Goal: Task Accomplishment & Management: Manage account settings

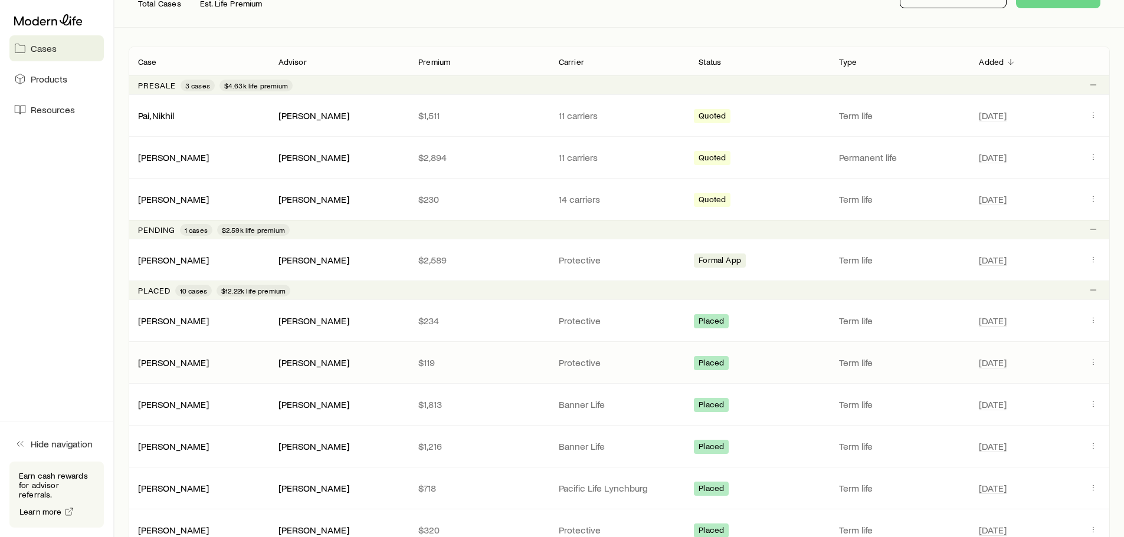
scroll to position [118, 0]
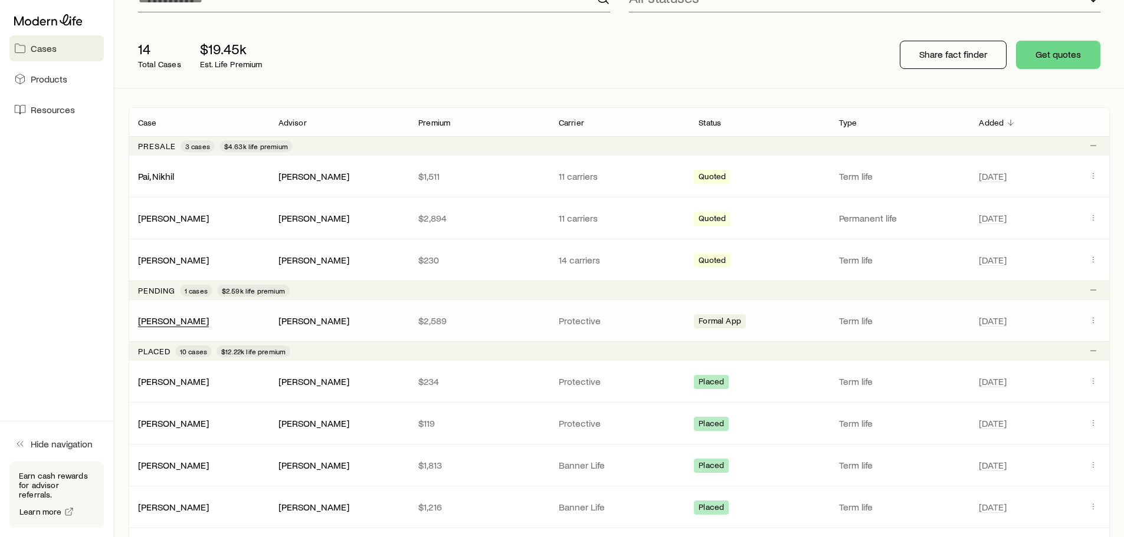
click at [169, 327] on div "[PERSON_NAME]" at bounding box center [173, 321] width 71 height 12
click at [180, 319] on link "[PERSON_NAME]" at bounding box center [174, 319] width 71 height 11
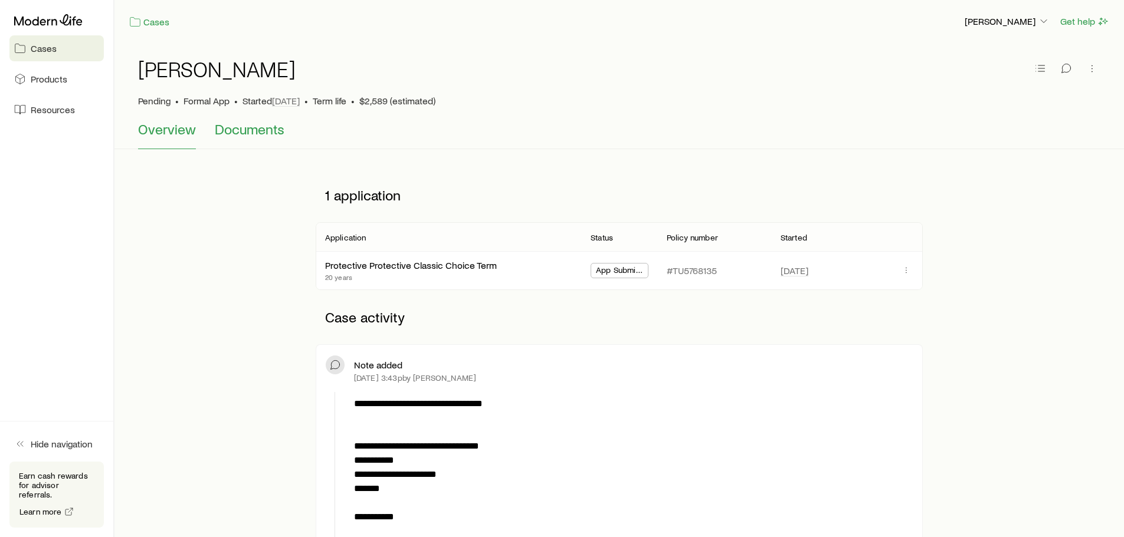
click at [248, 134] on span "Documents" at bounding box center [250, 129] width 70 height 17
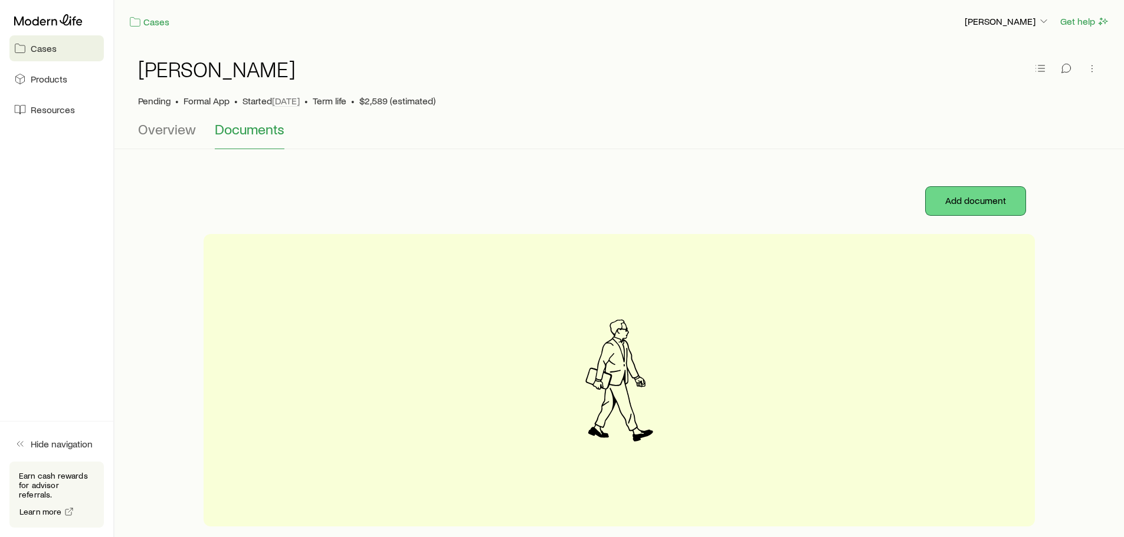
click at [938, 202] on button "Add document" at bounding box center [975, 201] width 100 height 28
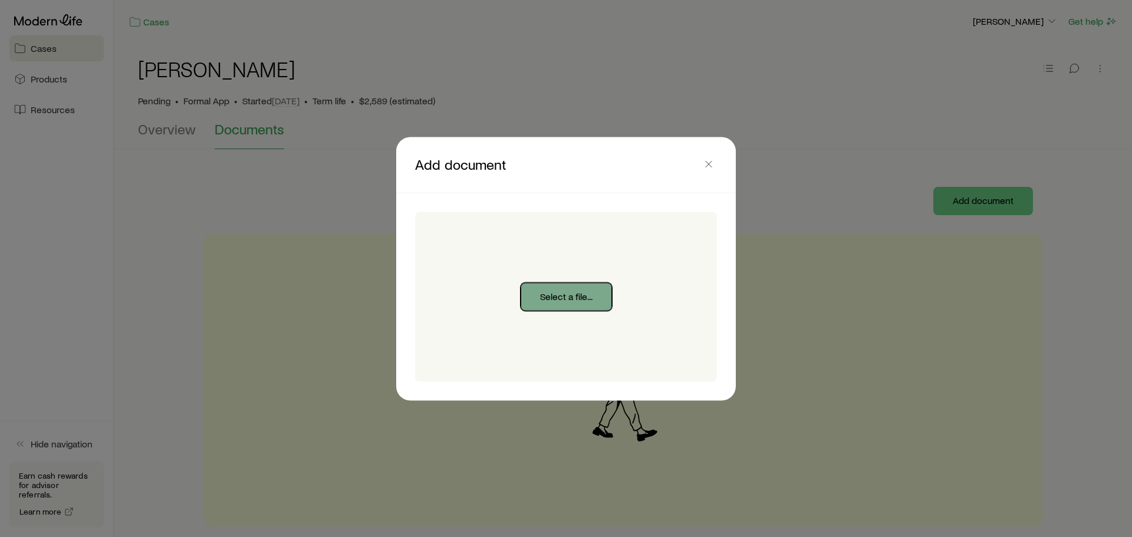
click at [585, 302] on button "Select a file..." at bounding box center [566, 297] width 91 height 28
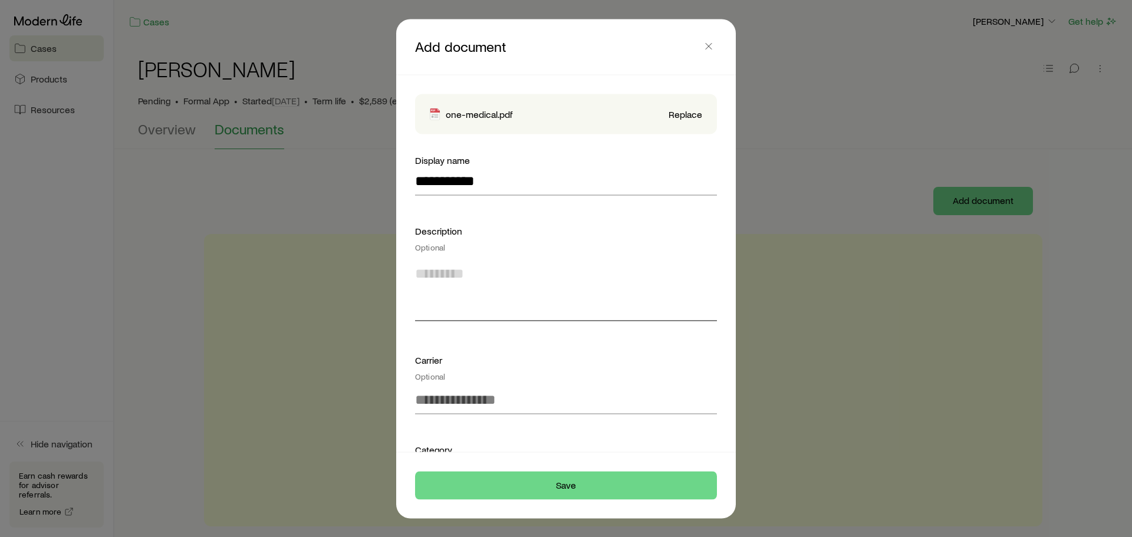
click at [599, 308] on textarea at bounding box center [566, 289] width 302 height 64
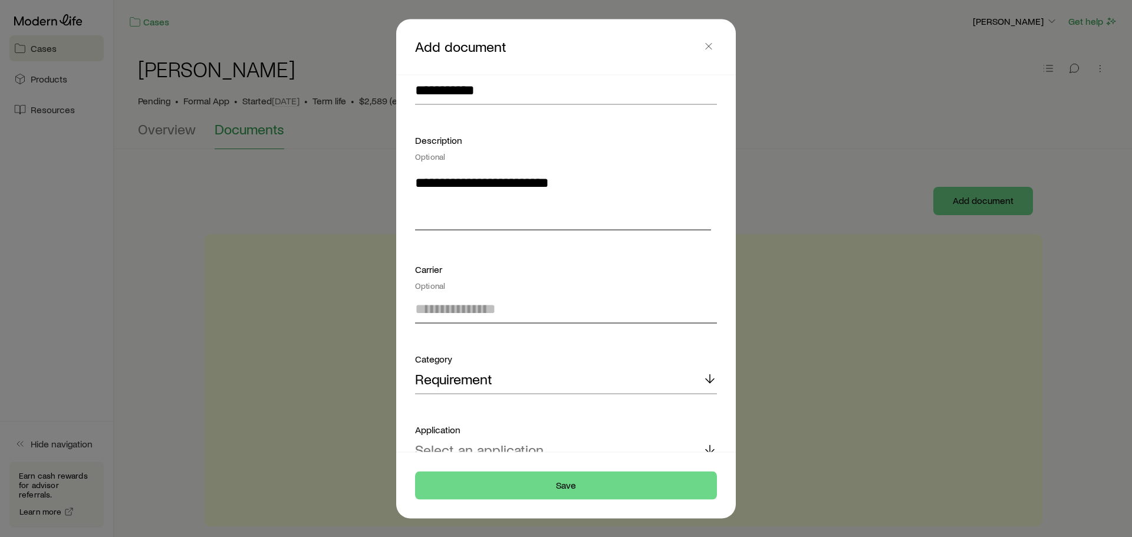
scroll to position [151, 0]
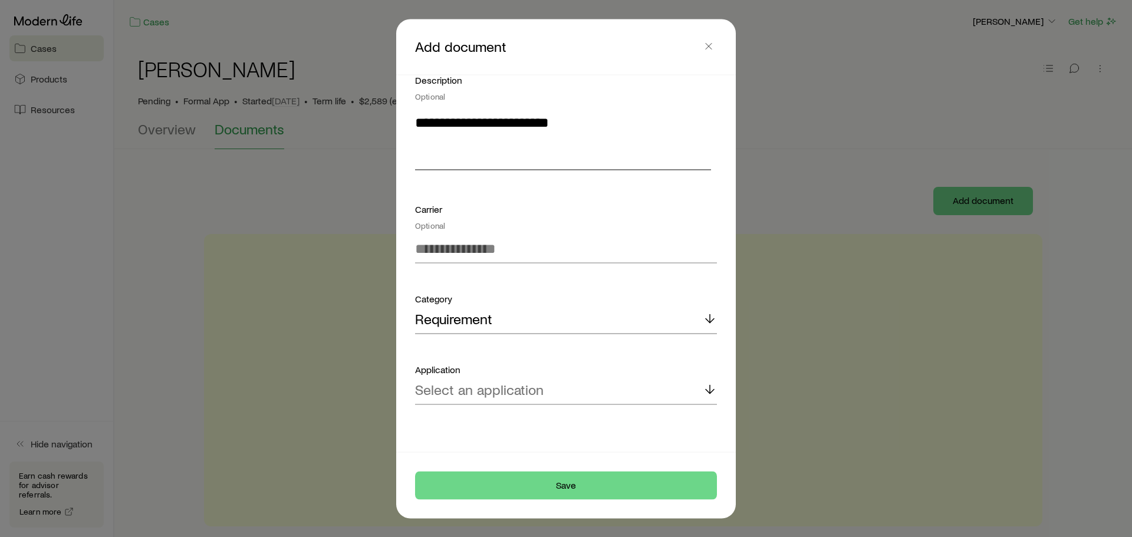
type textarea "**********"
click at [624, 320] on div "Requirement" at bounding box center [566, 320] width 302 height 28
click at [596, 391] on div "Select an application" at bounding box center [566, 390] width 302 height 28
click at [604, 419] on span "Protective Protective Classic Choice Term" at bounding box center [544, 421] width 258 height 17
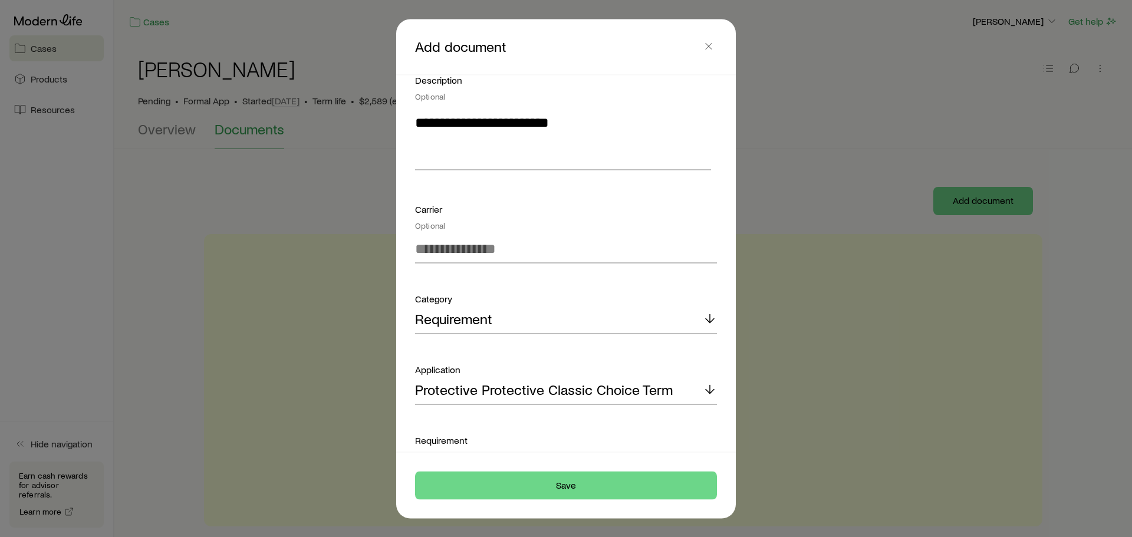
scroll to position [212, 0]
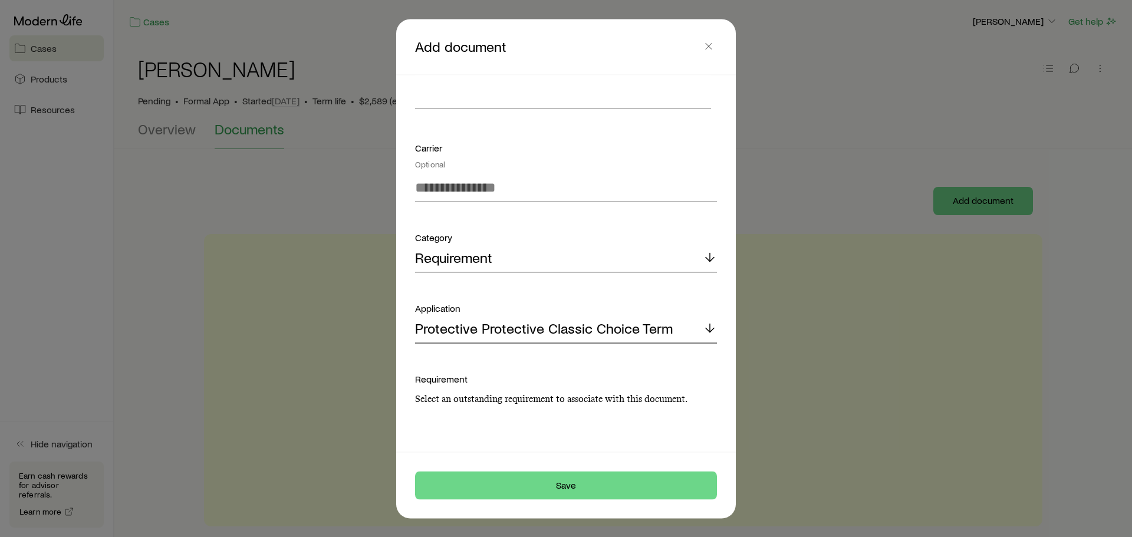
click at [652, 336] on p "Protective Protective Classic Choice Term" at bounding box center [544, 328] width 258 height 17
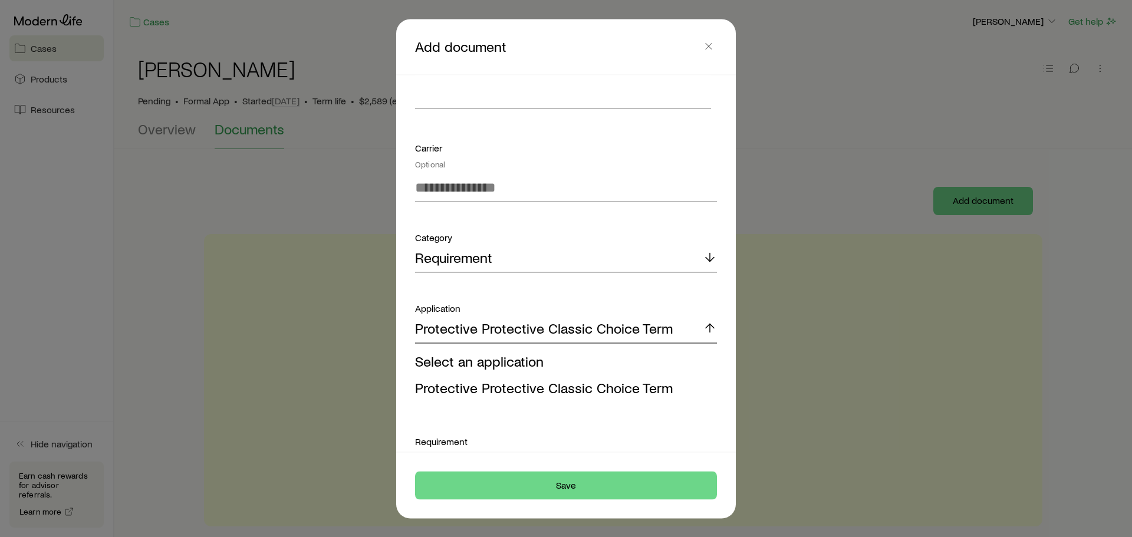
click at [652, 336] on p "Protective Protective Classic Choice Term" at bounding box center [544, 328] width 258 height 17
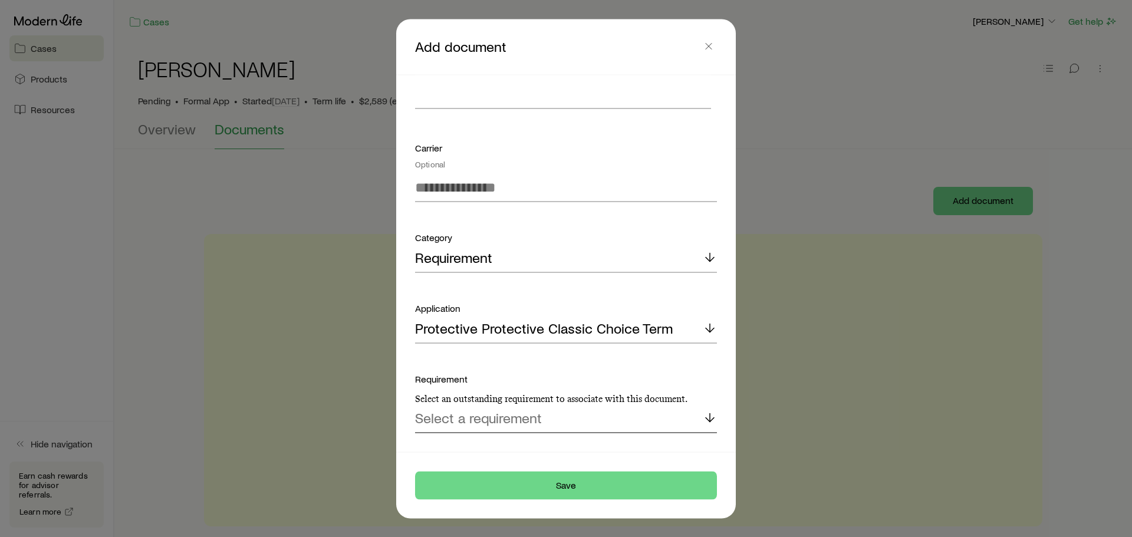
click at [594, 406] on div "Select a requirement" at bounding box center [566, 419] width 302 height 28
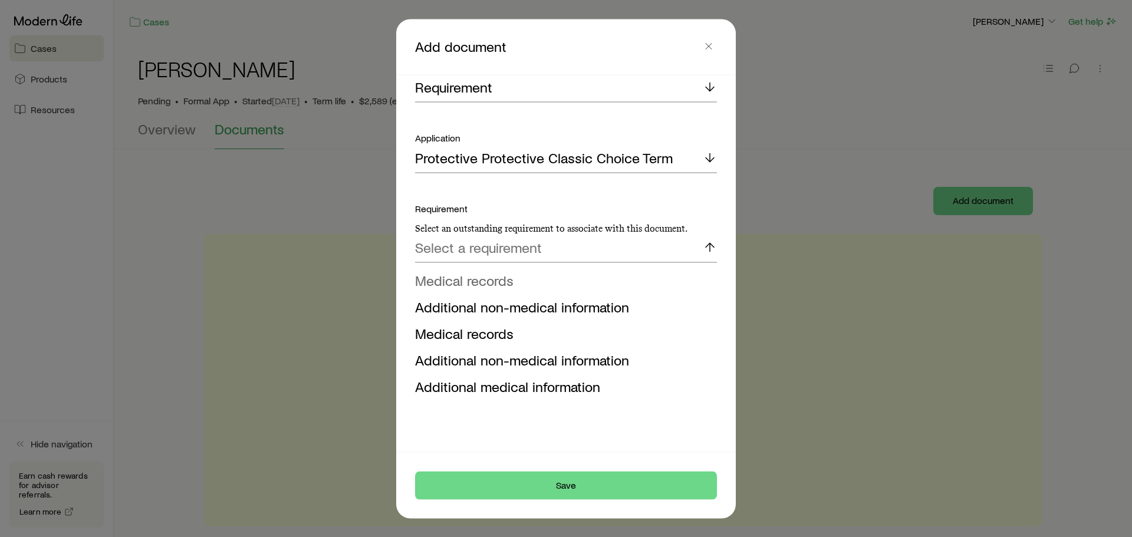
click at [491, 280] on span "Medical records" at bounding box center [464, 279] width 98 height 17
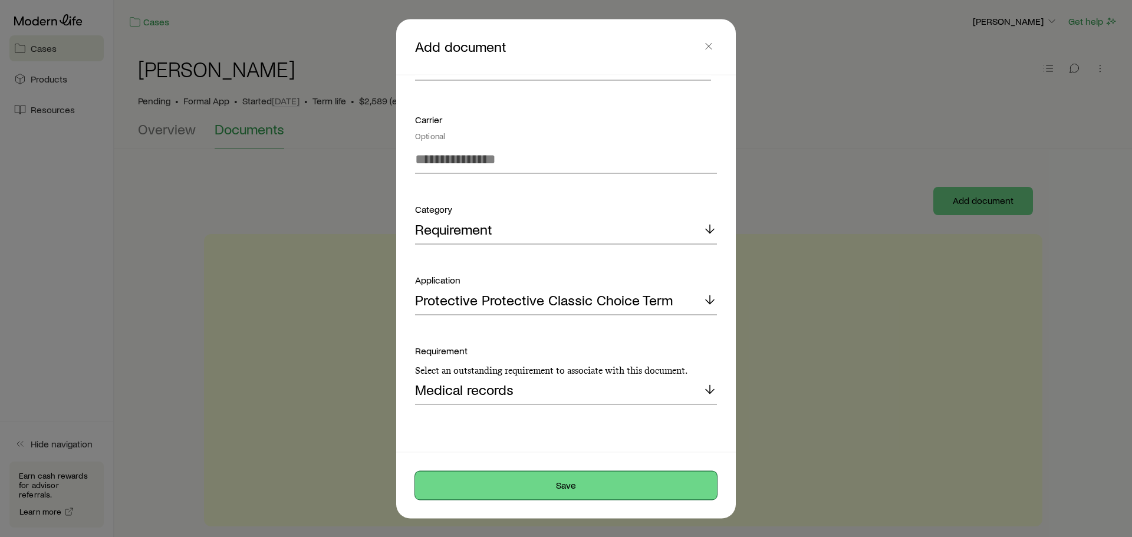
click at [577, 487] on button "Save" at bounding box center [566, 485] width 302 height 28
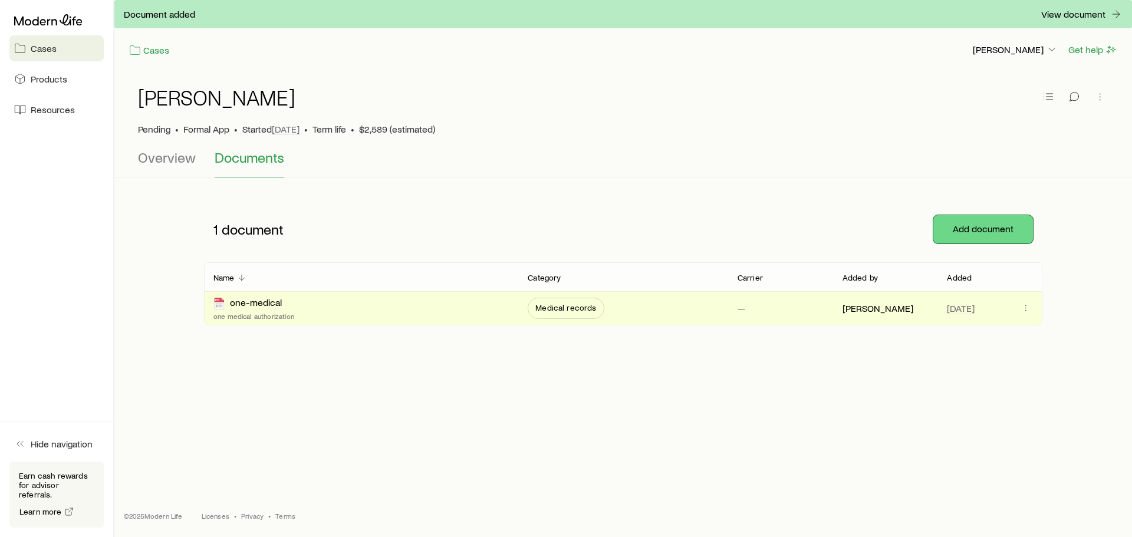
click at [985, 232] on button "Add document" at bounding box center [984, 229] width 100 height 28
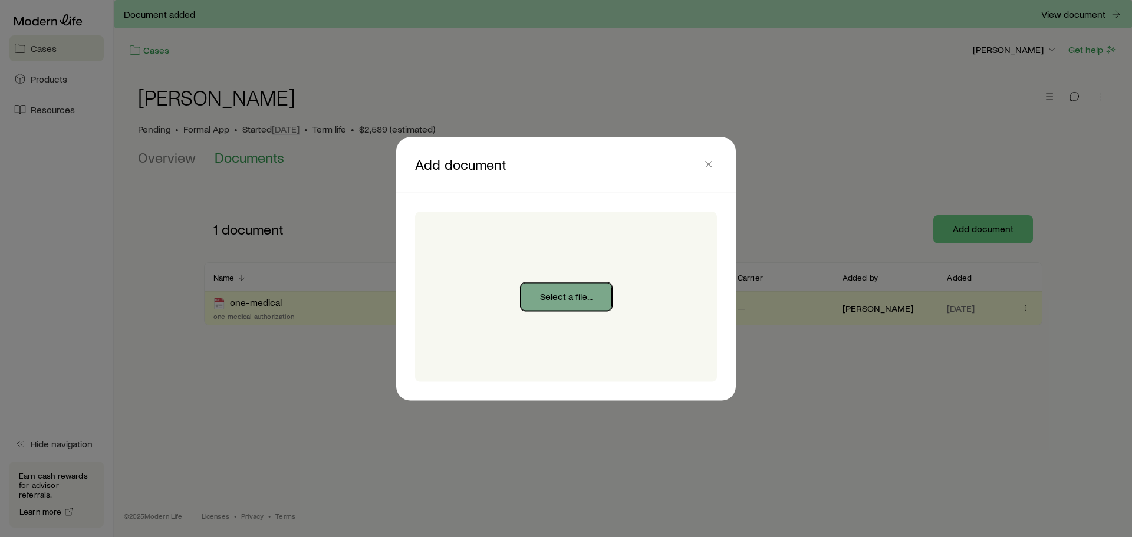
click at [563, 297] on button "Select a file..." at bounding box center [566, 297] width 91 height 28
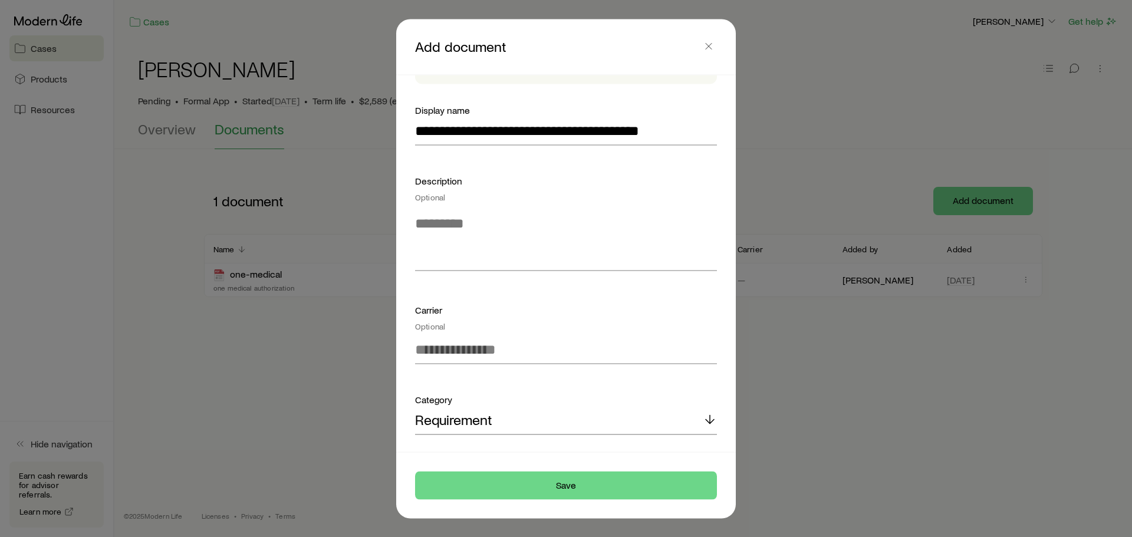
scroll to position [151, 0]
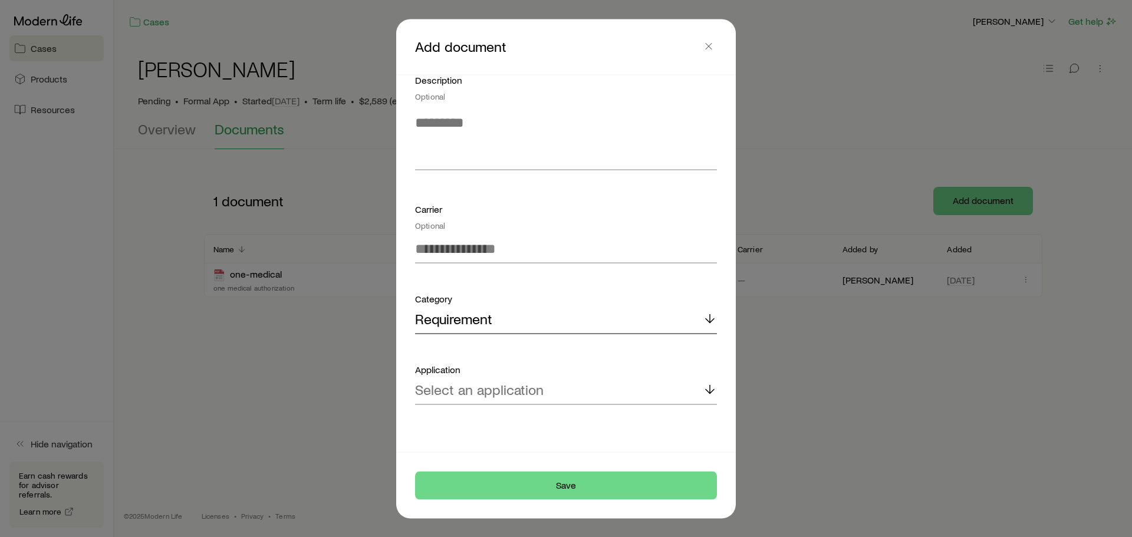
click at [569, 319] on div "Requirement" at bounding box center [566, 320] width 302 height 28
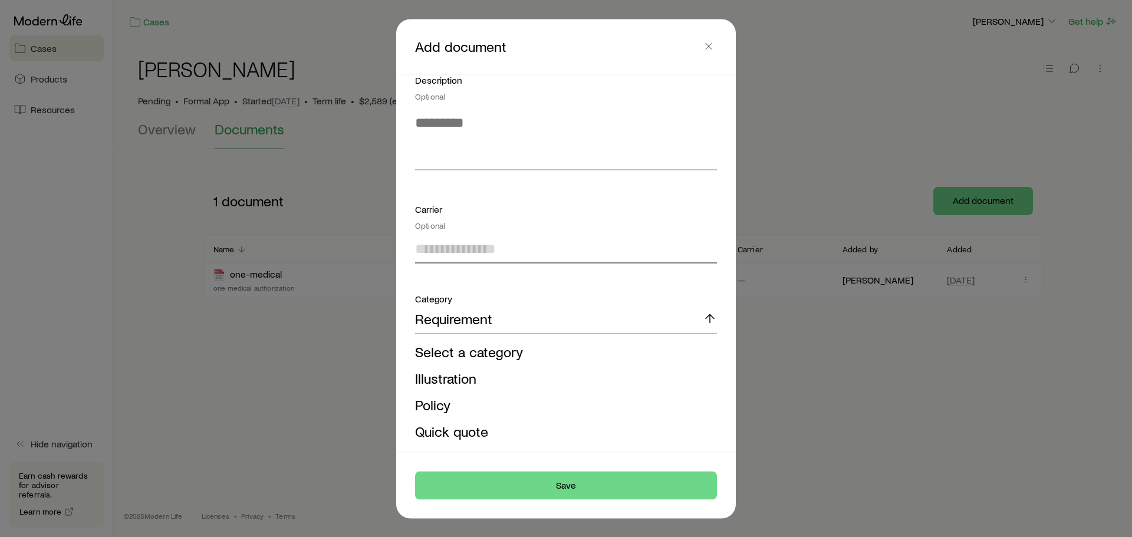
click at [515, 247] on input at bounding box center [566, 249] width 302 height 28
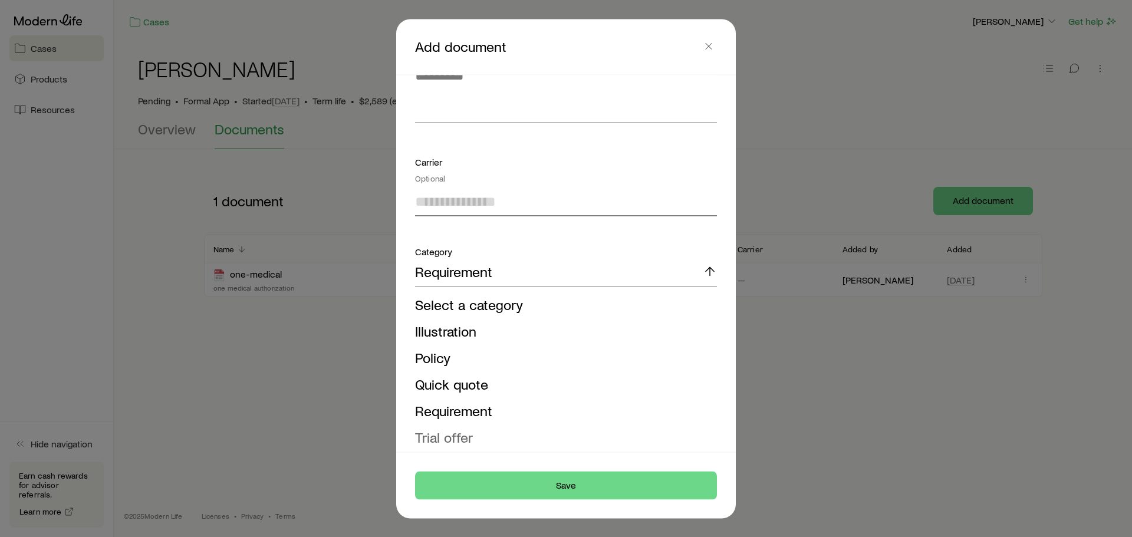
scroll to position [320, 0]
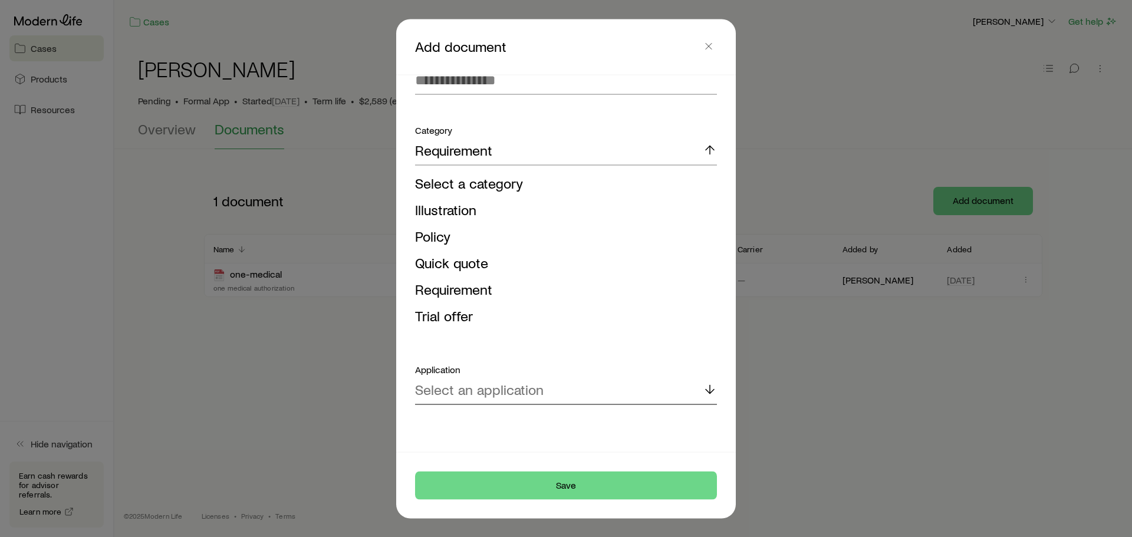
click at [599, 385] on div "Select an application" at bounding box center [566, 390] width 302 height 28
click at [544, 433] on li "Protective Protective Classic Choice Term" at bounding box center [562, 422] width 295 height 27
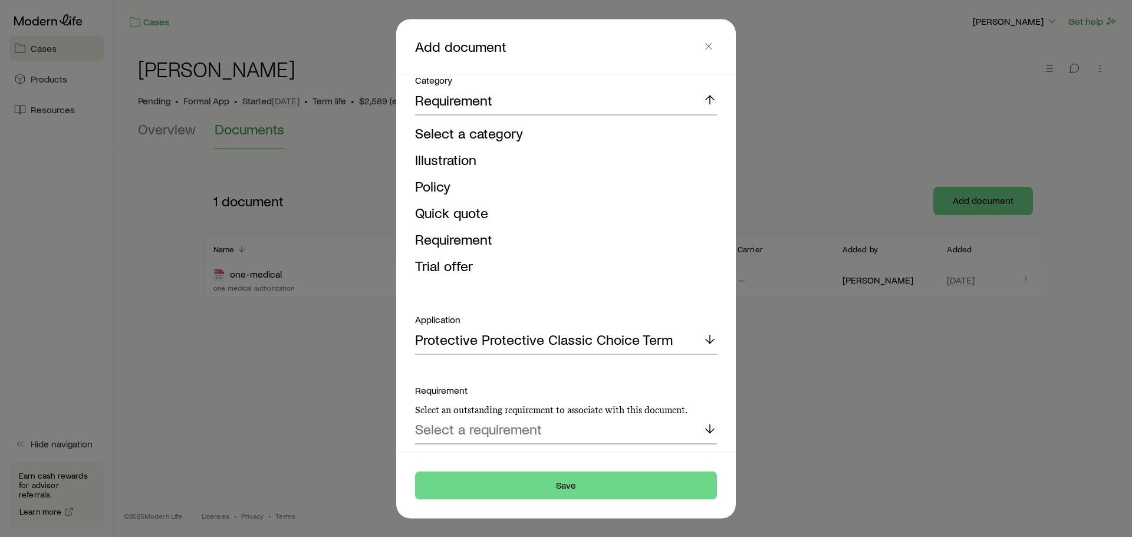
scroll to position [409, 0]
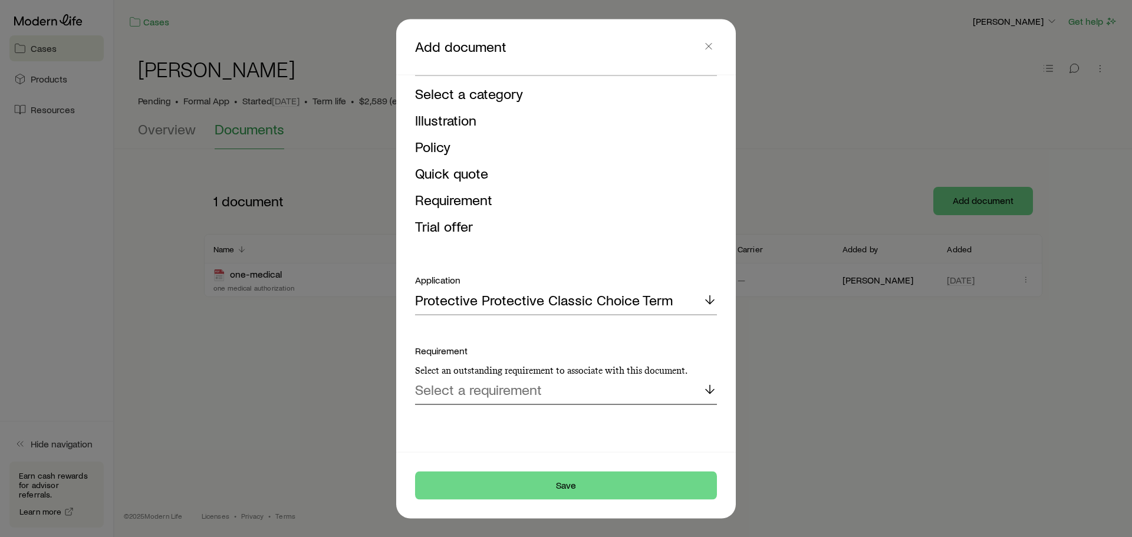
click at [549, 396] on div "Select a requirement" at bounding box center [566, 390] width 302 height 28
click at [501, 445] on span "Medical records" at bounding box center [464, 448] width 98 height 17
click at [599, 484] on button "Save" at bounding box center [566, 485] width 302 height 28
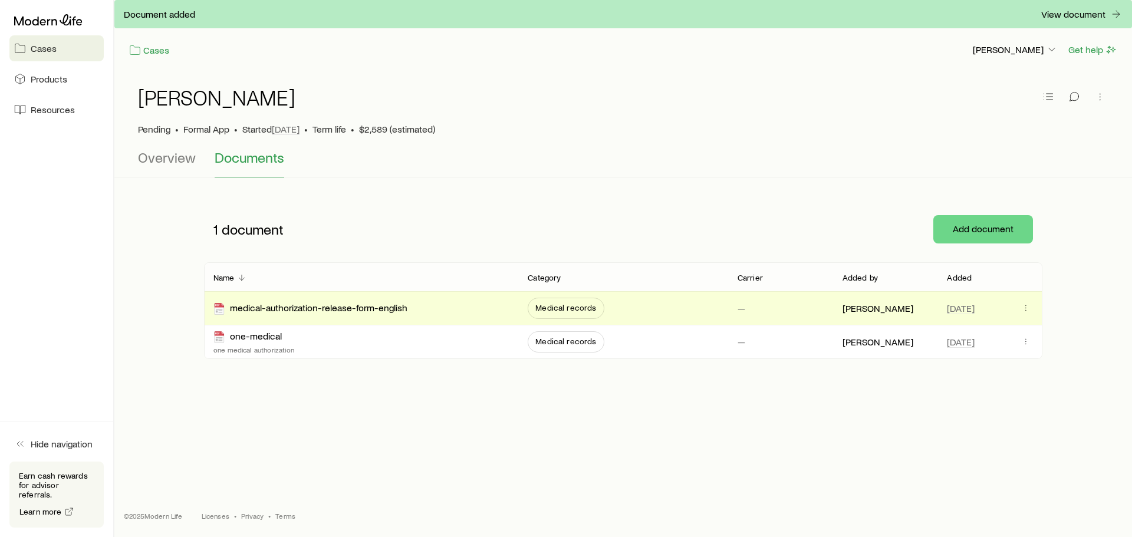
click at [1010, 196] on div "1 document Add document" at bounding box center [623, 229] width 839 height 66
click at [1000, 235] on button "Add document" at bounding box center [984, 229] width 100 height 28
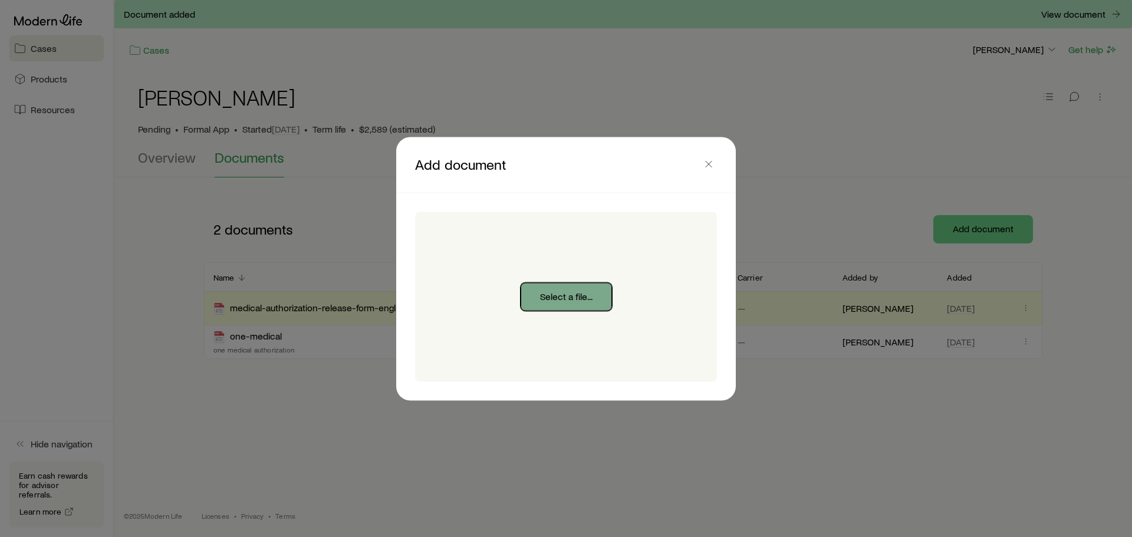
click at [574, 294] on button "Select a file..." at bounding box center [566, 297] width 91 height 28
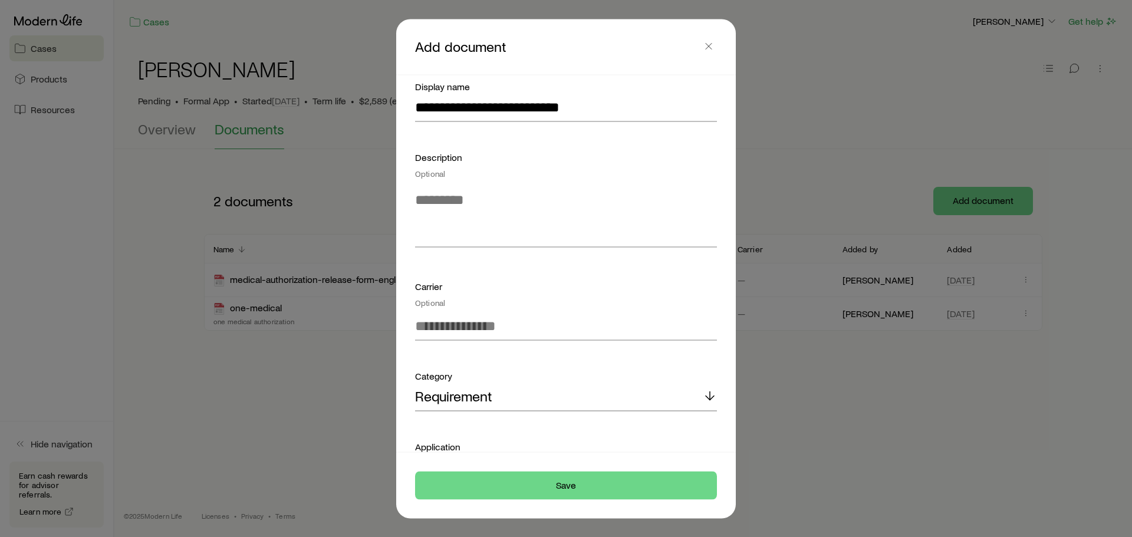
scroll to position [151, 0]
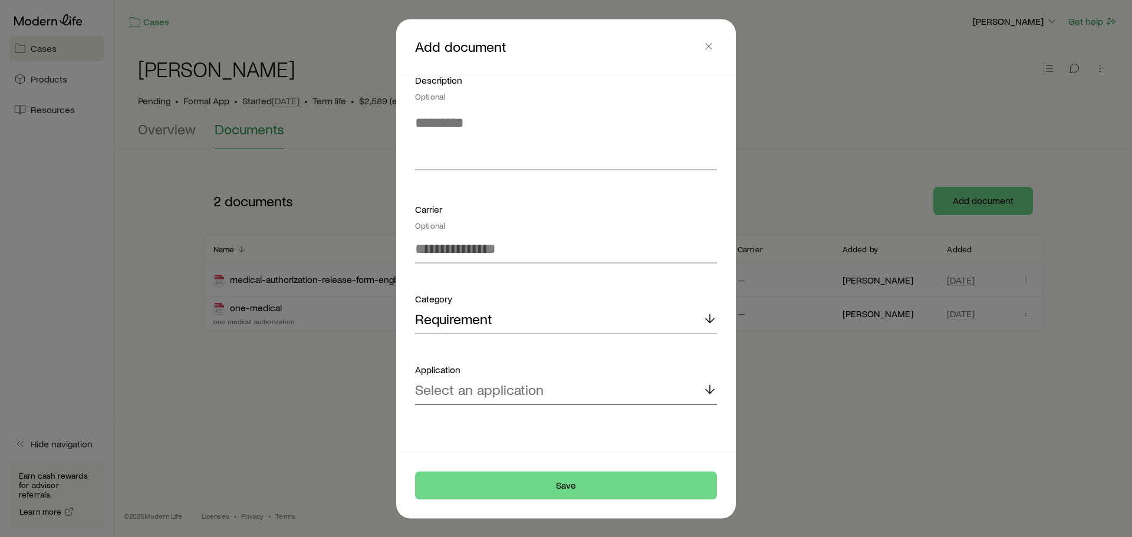
click at [584, 385] on div "Select an application" at bounding box center [566, 390] width 302 height 28
drag, startPoint x: 579, startPoint y: 428, endPoint x: 611, endPoint y: 408, distance: 38.0
click at [579, 428] on span "Protective Protective Classic Choice Term" at bounding box center [544, 421] width 258 height 17
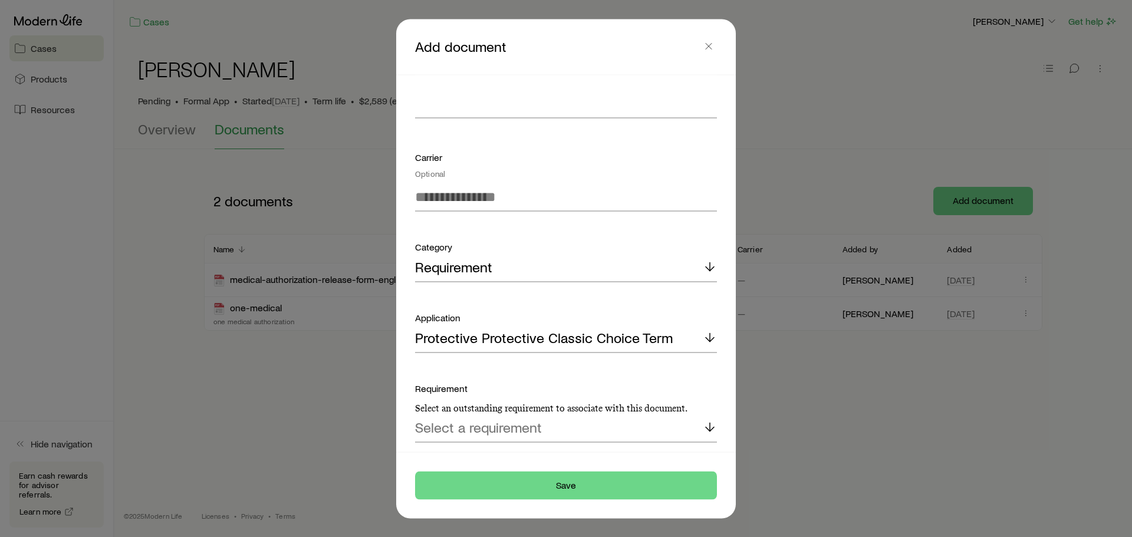
scroll to position [241, 0]
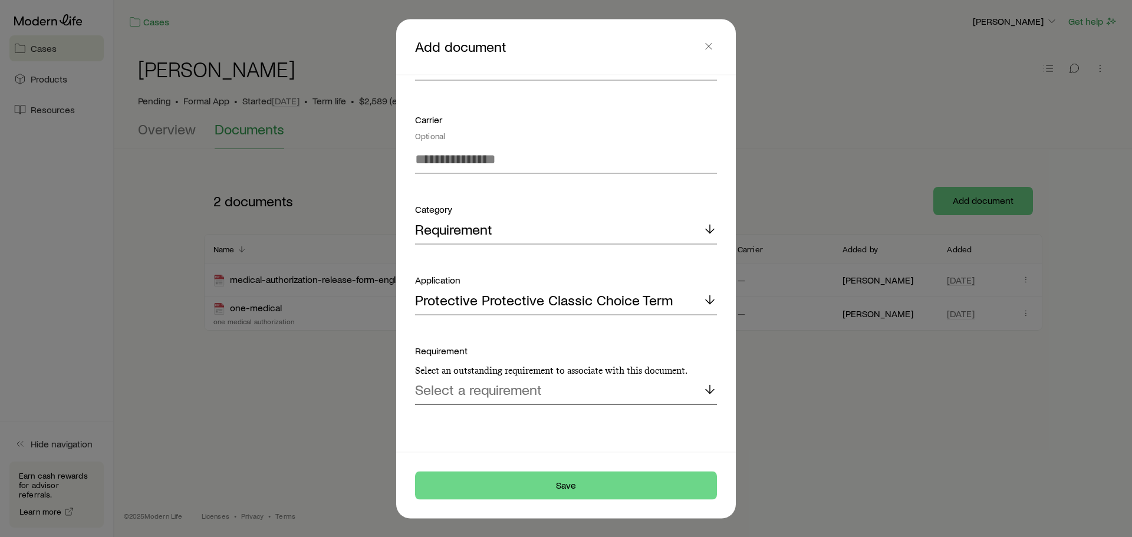
click at [594, 396] on div "Select a requirement" at bounding box center [566, 390] width 302 height 28
click at [582, 422] on span "Additional non-medical information" at bounding box center [522, 421] width 214 height 17
click at [592, 482] on button "Save" at bounding box center [566, 485] width 302 height 28
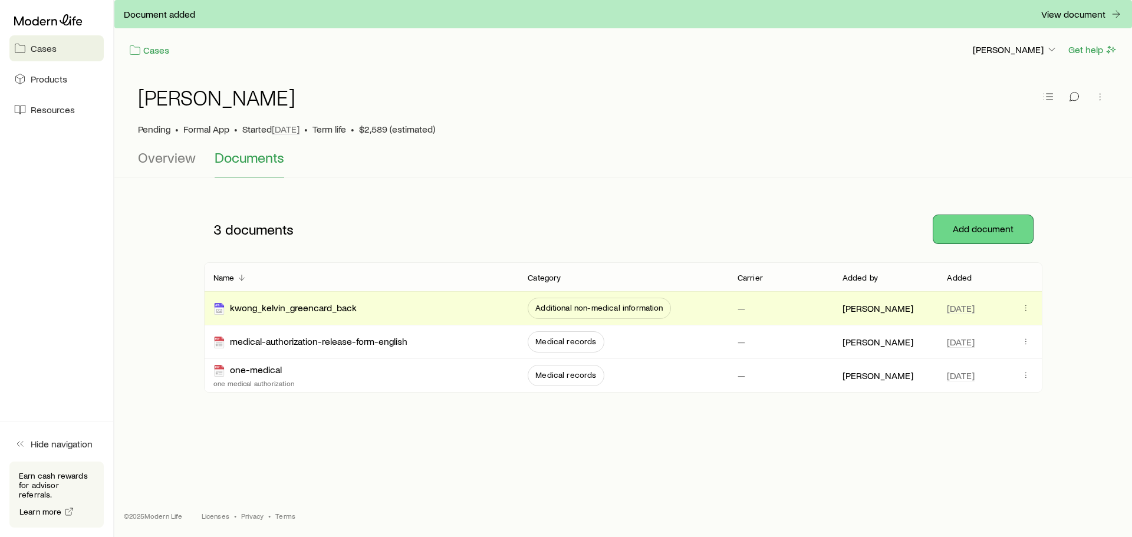
click at [994, 222] on button "Add document" at bounding box center [984, 229] width 100 height 28
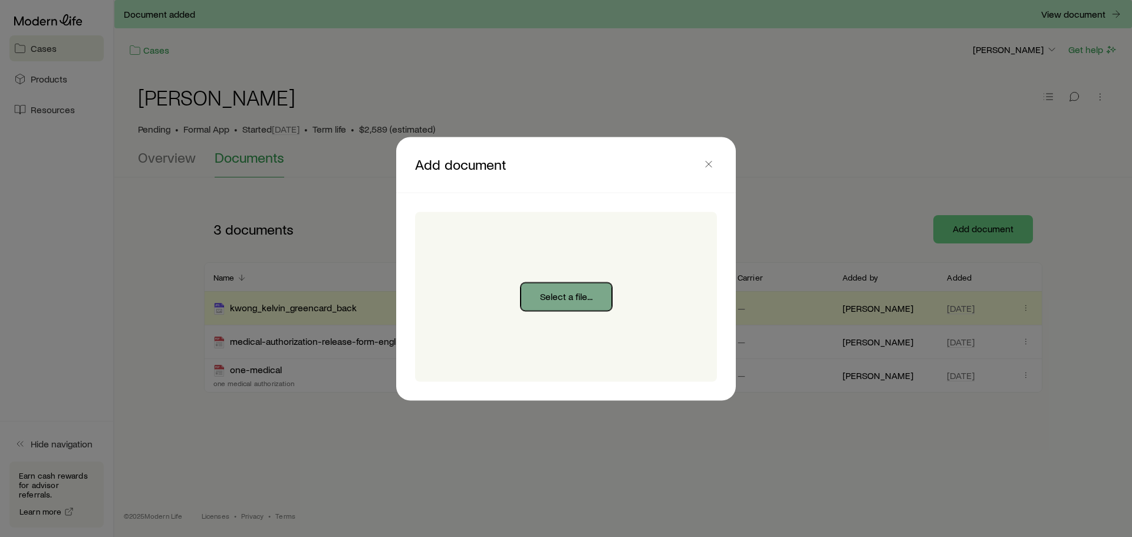
click at [570, 299] on button "Select a file..." at bounding box center [566, 297] width 91 height 28
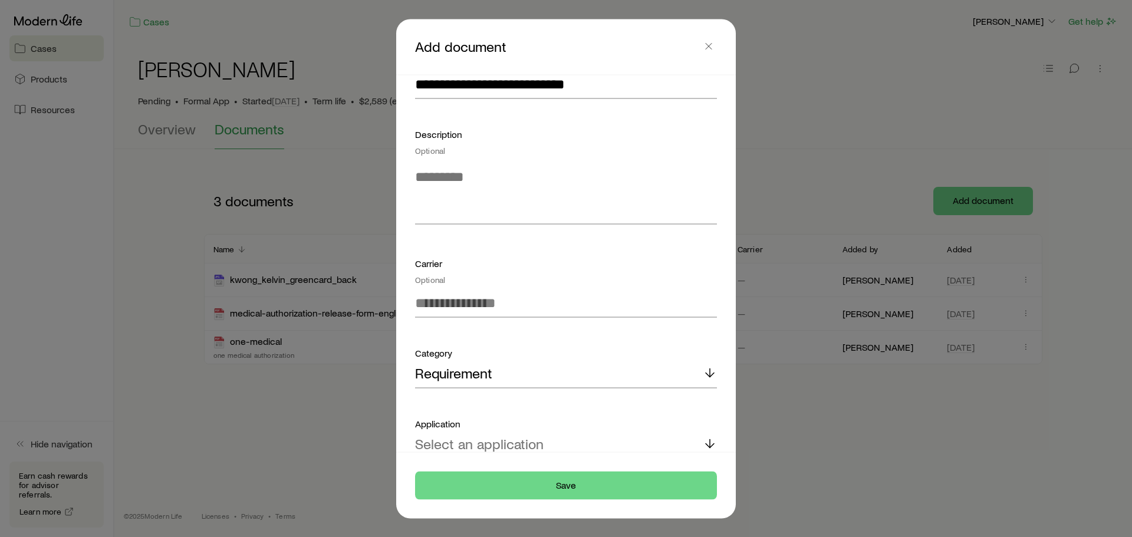
scroll to position [151, 0]
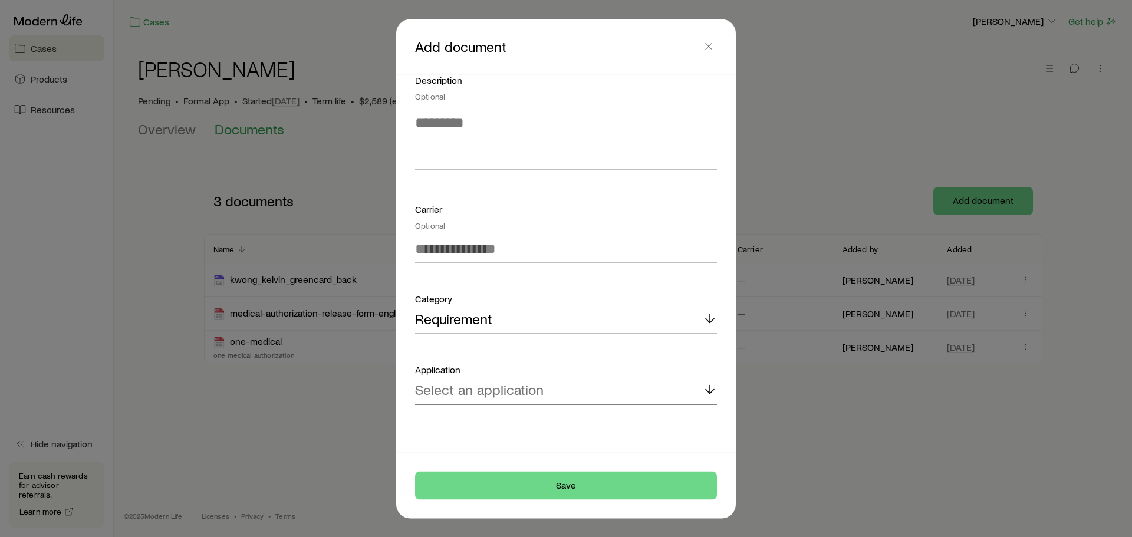
click at [538, 380] on div "Select an application" at bounding box center [566, 390] width 302 height 28
click at [520, 429] on span "Protective Protective Classic Choice Term" at bounding box center [544, 421] width 258 height 17
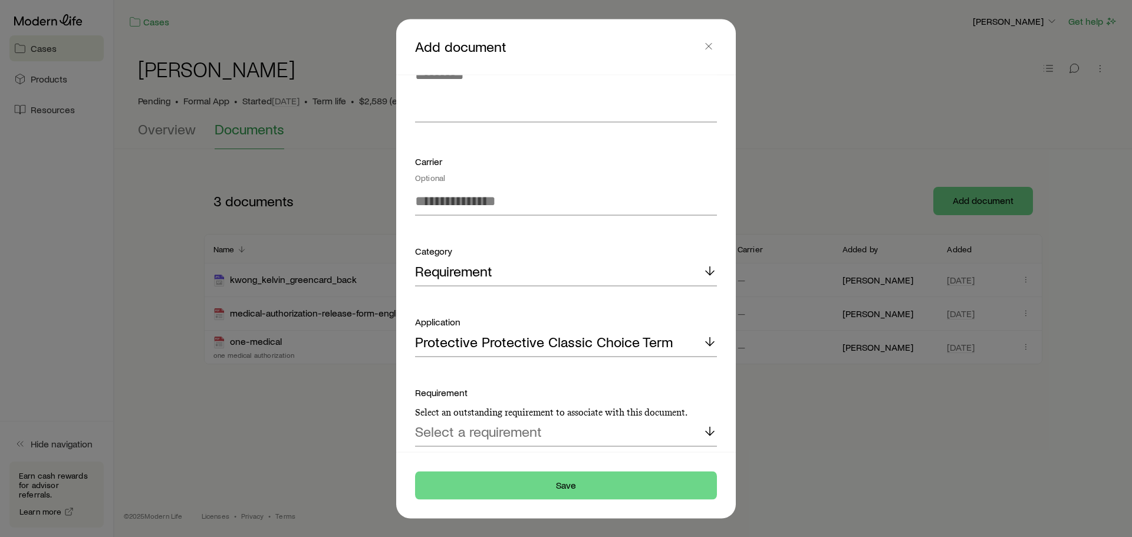
scroll to position [241, 0]
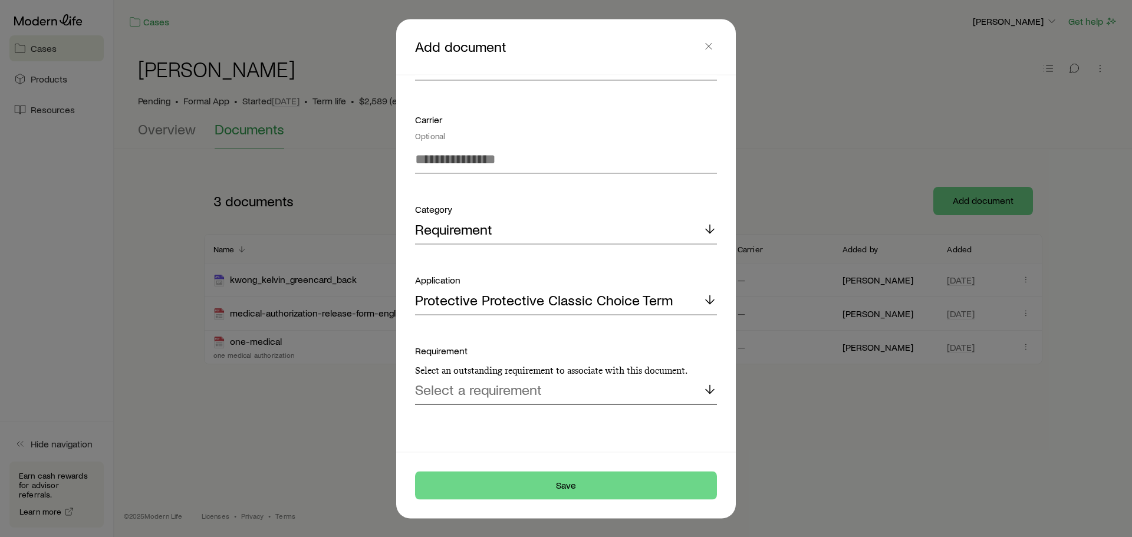
click at [545, 401] on div "Select a requirement" at bounding box center [566, 390] width 302 height 28
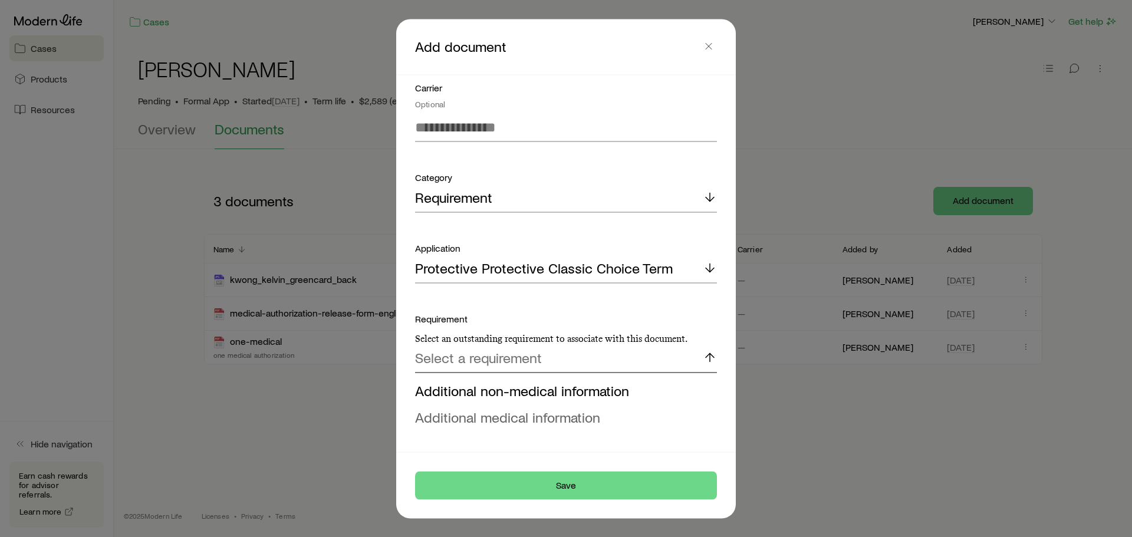
scroll to position [303, 0]
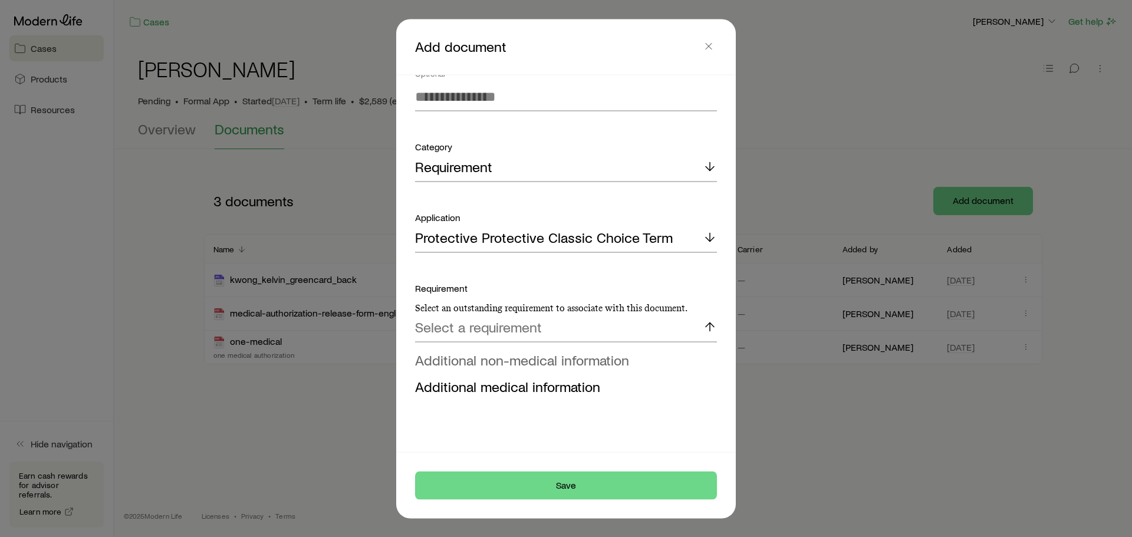
click at [624, 356] on span "Additional non-medical information" at bounding box center [522, 359] width 214 height 17
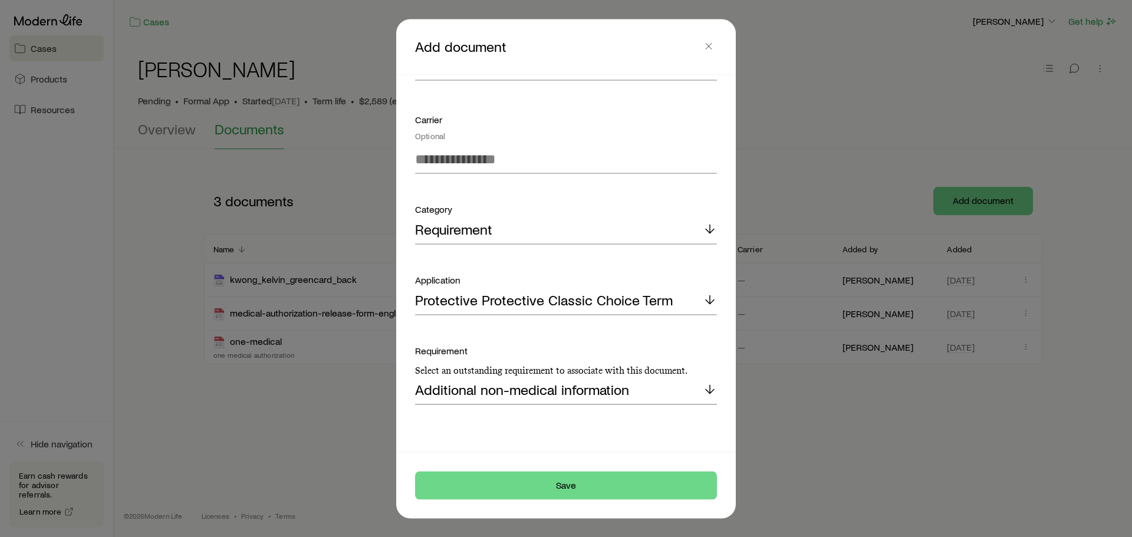
drag, startPoint x: 658, startPoint y: 370, endPoint x: 646, endPoint y: 387, distance: 20.9
click at [656, 373] on p "Select an outstanding requirement to associate with this document." at bounding box center [566, 370] width 302 height 12
click at [643, 393] on div "Additional non-medical information" at bounding box center [566, 390] width 302 height 28
click at [556, 444] on span "Additional non-medical information" at bounding box center [522, 448] width 214 height 17
click at [610, 478] on button "Save" at bounding box center [566, 485] width 302 height 28
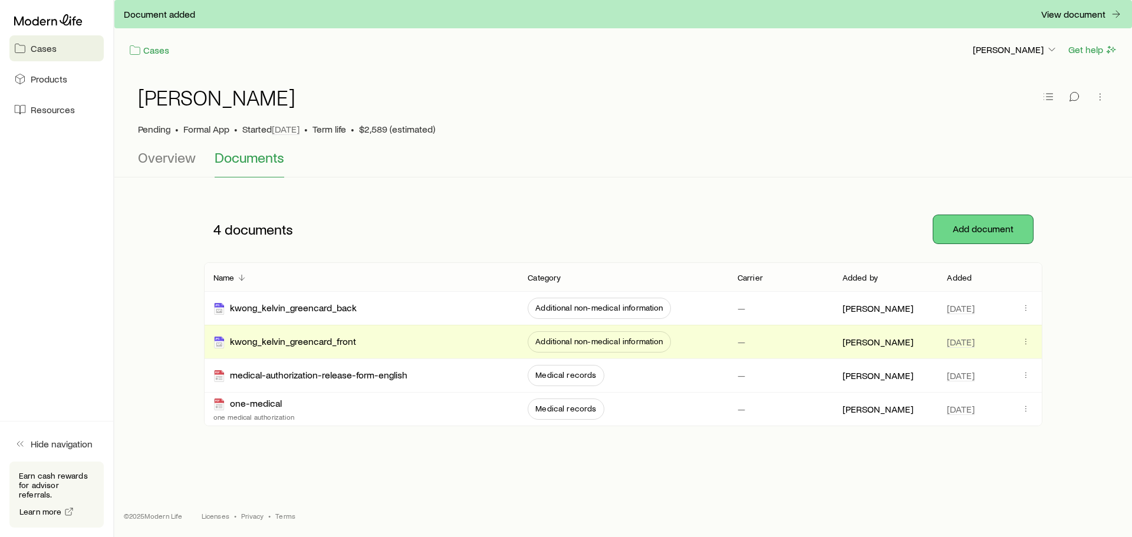
click at [990, 220] on button "Add document" at bounding box center [984, 229] width 100 height 28
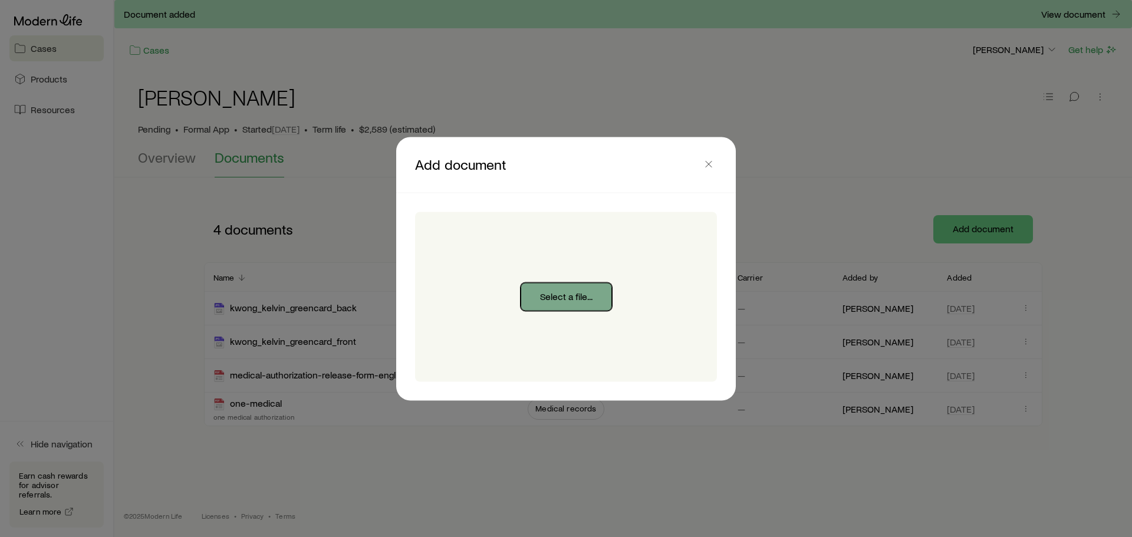
click at [602, 292] on button "Select a file..." at bounding box center [566, 297] width 91 height 28
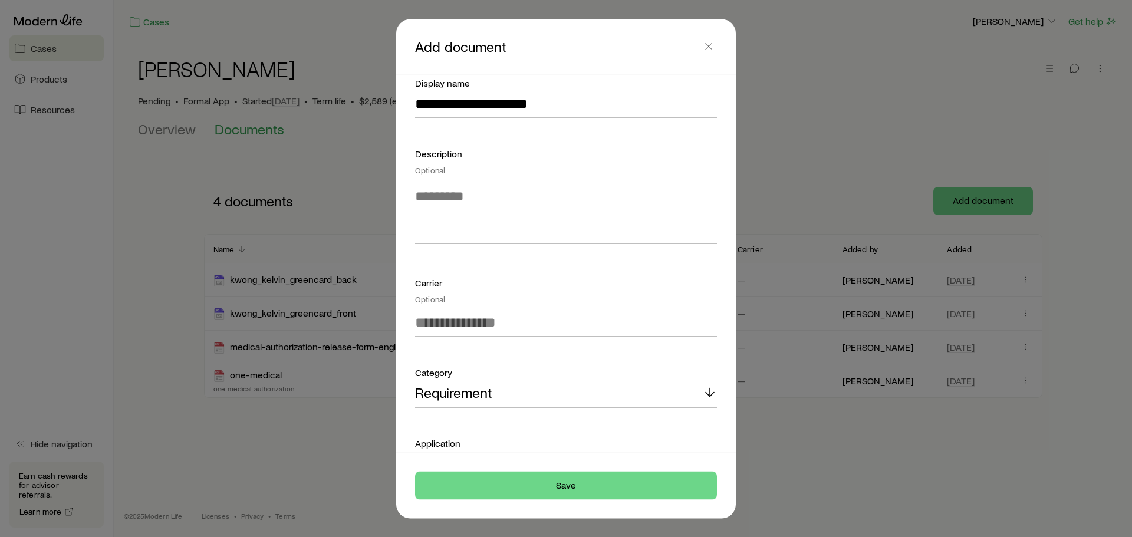
scroll to position [151, 0]
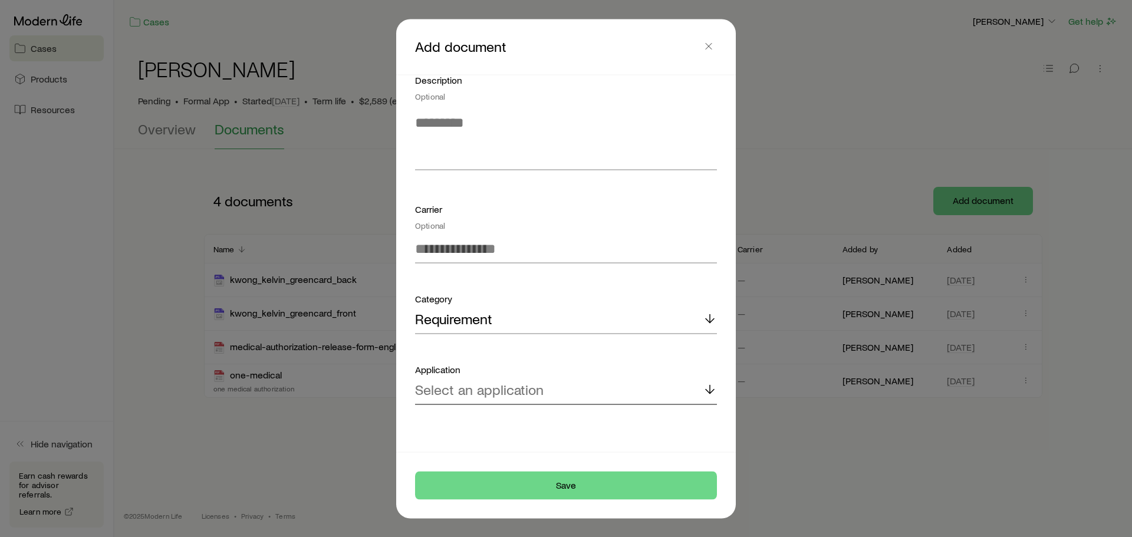
click at [601, 397] on div "Select an application" at bounding box center [566, 390] width 302 height 28
click at [582, 423] on span "Protective Protective Classic Choice Term" at bounding box center [544, 421] width 258 height 17
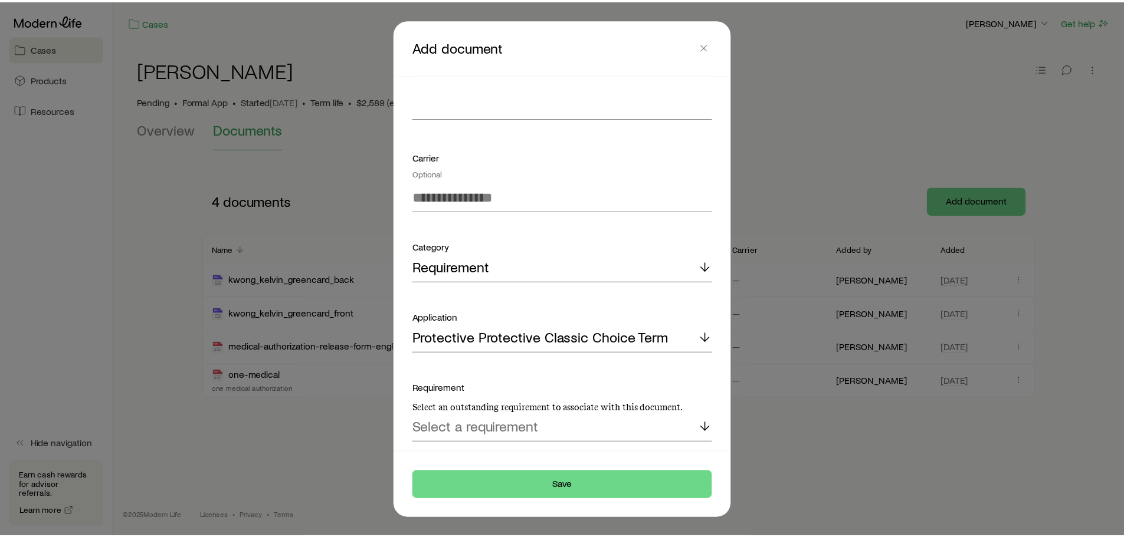
scroll to position [241, 0]
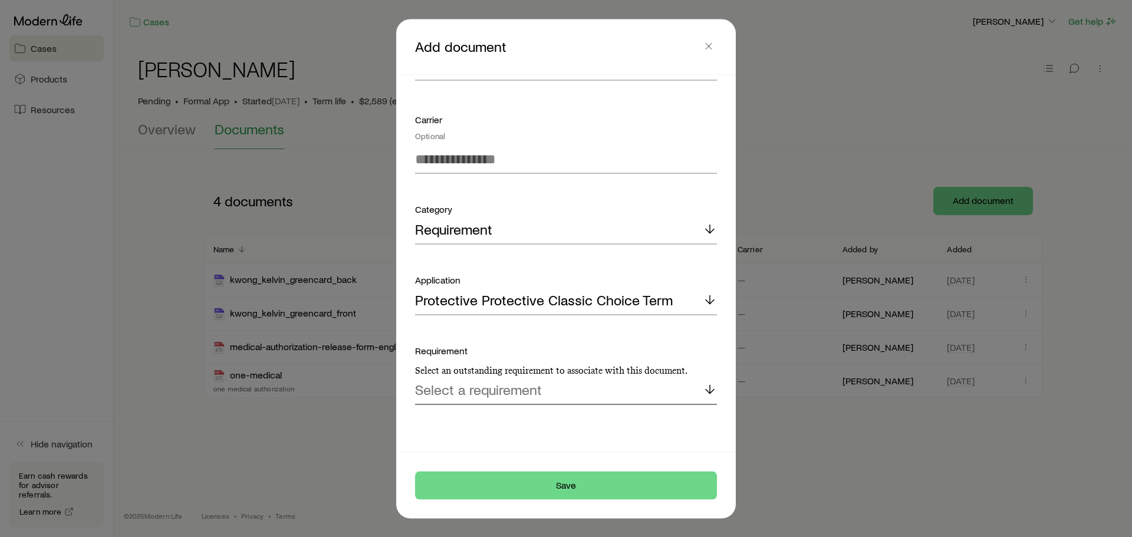
click at [607, 401] on div "Select a requirement" at bounding box center [566, 390] width 302 height 28
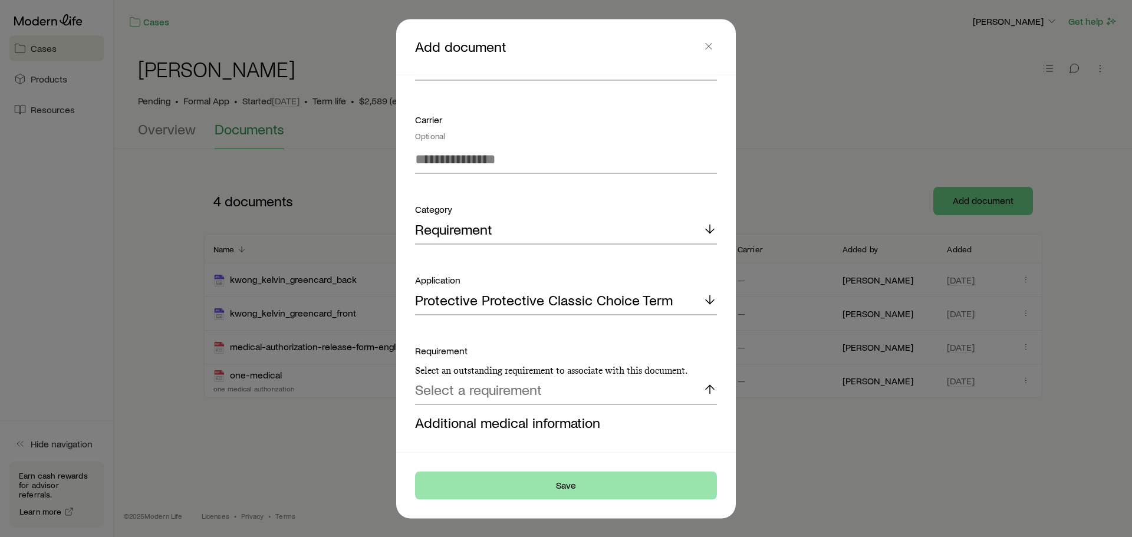
drag, startPoint x: 591, startPoint y: 419, endPoint x: 597, endPoint y: 472, distance: 52.9
click at [590, 419] on span "Additional medical information" at bounding box center [507, 421] width 185 height 17
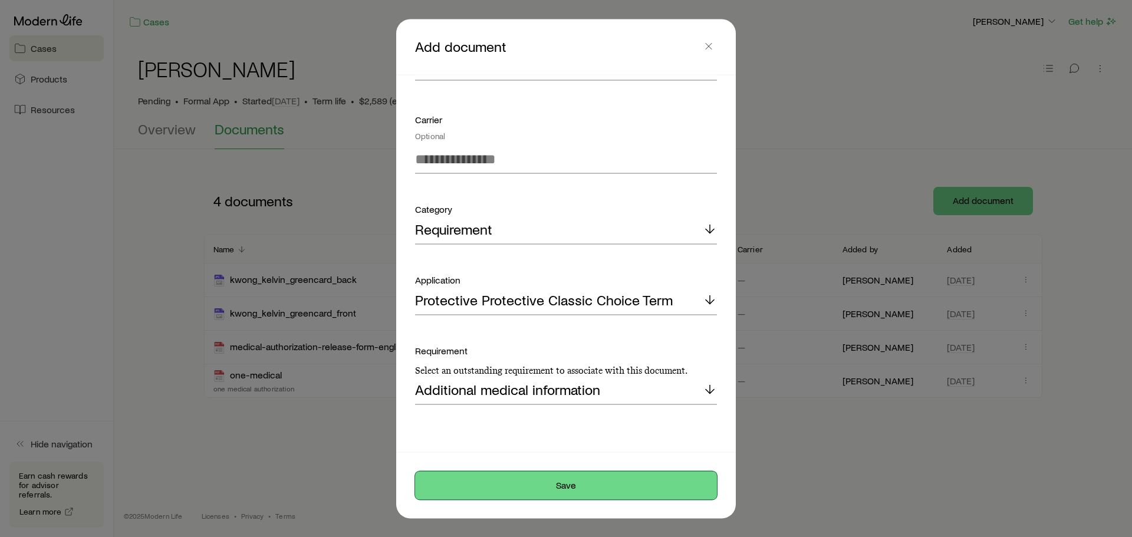
click at [592, 481] on button "Save" at bounding box center [566, 485] width 302 height 28
